Goal: Information Seeking & Learning: Learn about a topic

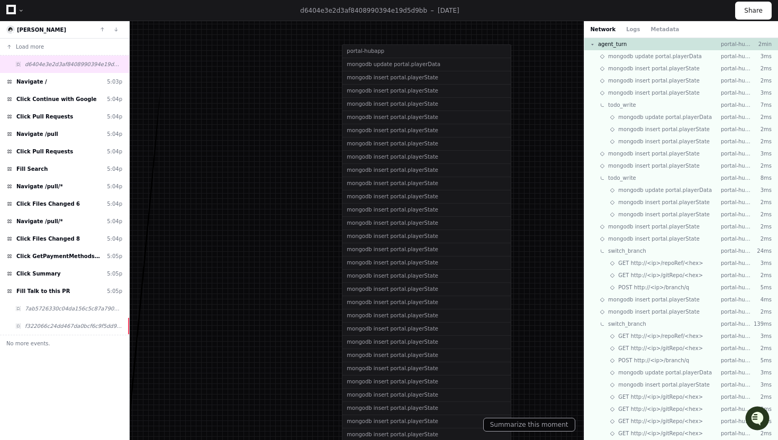
click at [645, 30] on div "Network Logs Metadata" at bounding box center [635, 29] width 89 height 8
click at [632, 29] on button "Logs" at bounding box center [633, 29] width 14 height 8
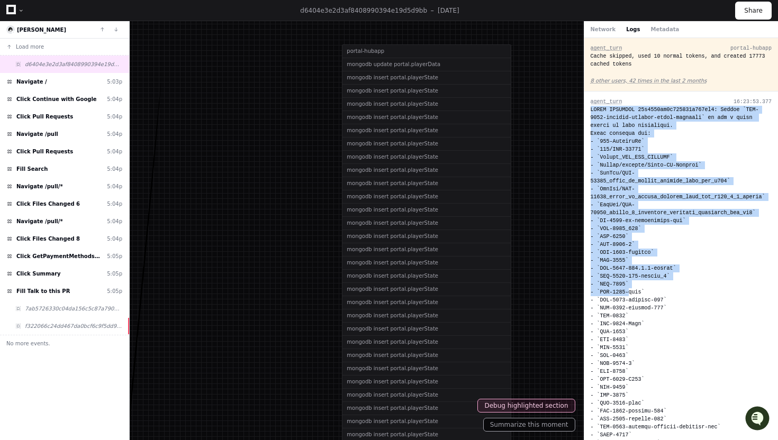
drag, startPoint x: 591, startPoint y: 109, endPoint x: 628, endPoint y: 290, distance: 184.4
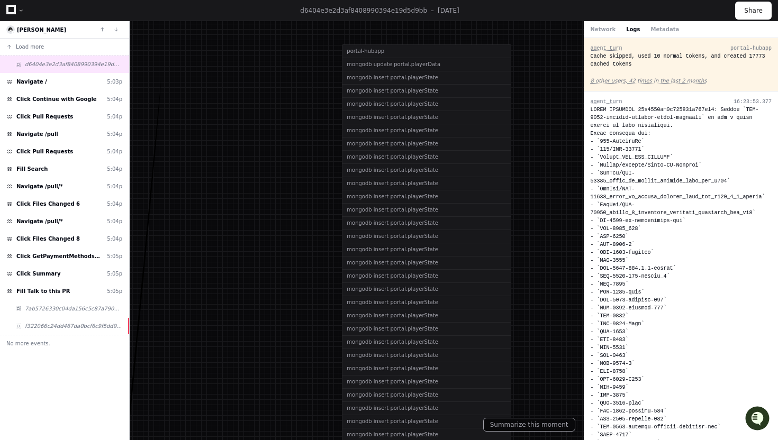
click at [631, 57] on div "Cache skipped, used 10 normal tokens, and created 17773 cached tokens" at bounding box center [682, 60] width 182 height 16
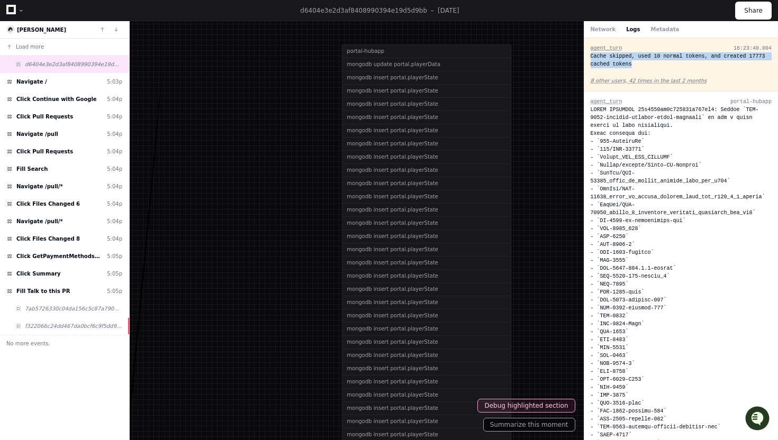
click at [622, 60] on div "Cache skipped, used 10 normal tokens, and created 17773 cached tokens" at bounding box center [682, 60] width 182 height 16
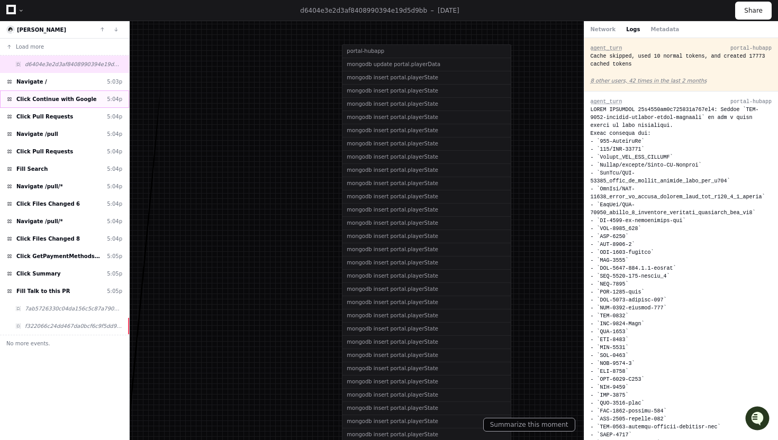
click at [88, 102] on span "Click Continue with Google" at bounding box center [56, 99] width 80 height 8
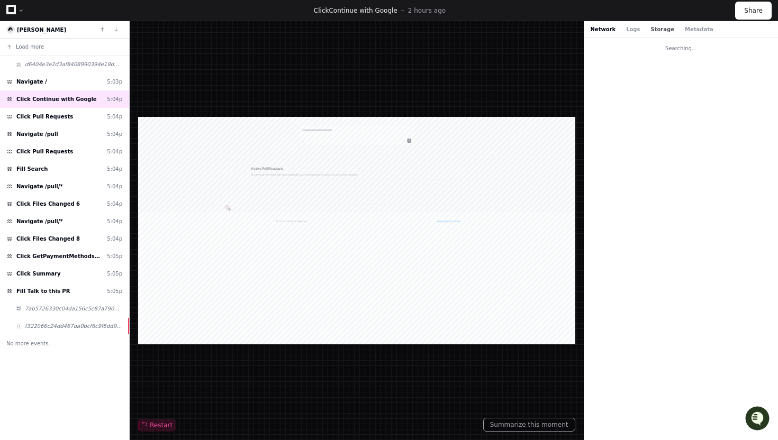
click at [657, 29] on button "Storage" at bounding box center [662, 29] width 23 height 8
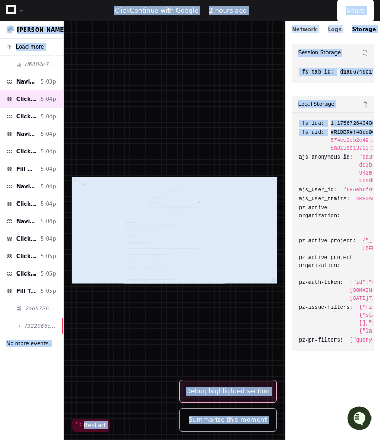
drag, startPoint x: 377, startPoint y: 136, endPoint x: 439, endPoint y: 134, distance: 61.4
click at [380, 134] on html "PlayerZero PlayerZero Docs Feedback Home Pull Requests Users Logs Settings Clic…" at bounding box center [190, 220] width 380 height 440
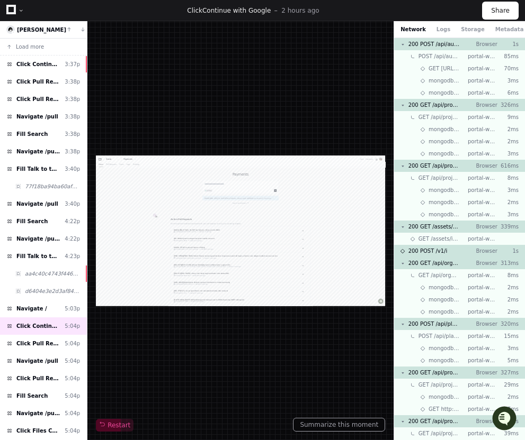
click at [379, 24] on div "Network Logs Storage Metadata" at bounding box center [459, 29] width 131 height 17
click at [379, 29] on button "Storage" at bounding box center [472, 29] width 23 height 8
